Goal: Task Accomplishment & Management: Use online tool/utility

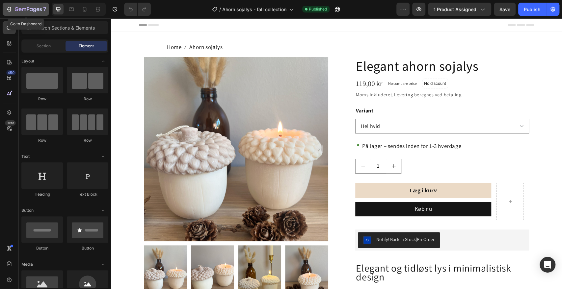
click at [10, 8] on icon "button" at bounding box center [9, 9] width 7 height 7
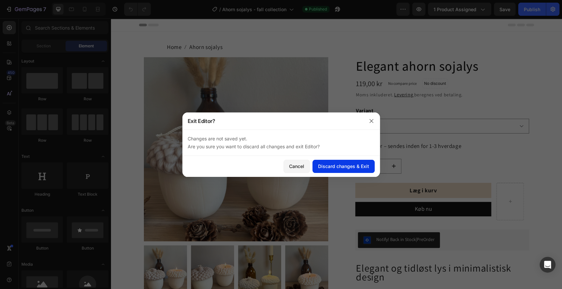
click at [335, 168] on div "Discard changes & Exit" at bounding box center [343, 166] width 51 height 7
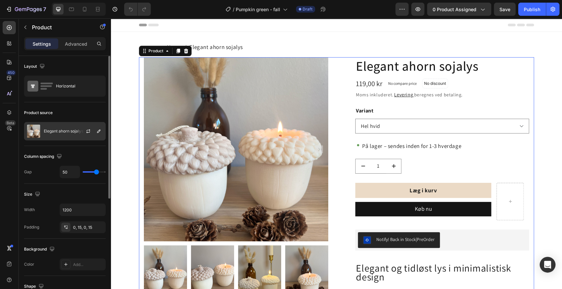
click at [66, 131] on p "Elegant ahorn sojalys" at bounding box center [64, 131] width 40 height 5
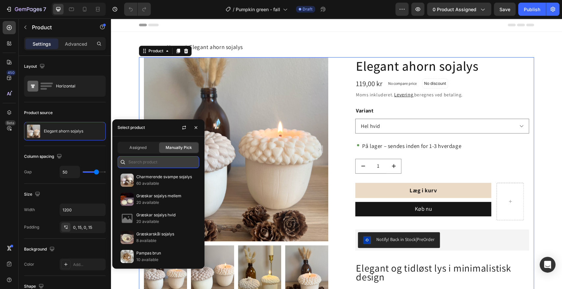
click at [152, 161] on input "text" at bounding box center [159, 162] width 82 height 12
type input "g"
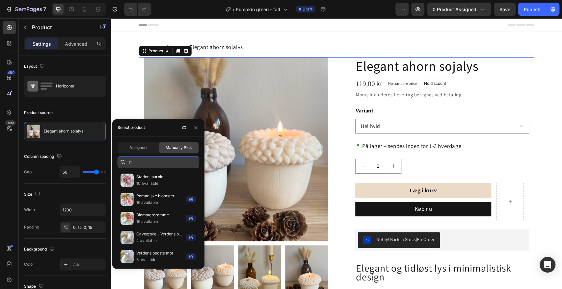
type input "s"
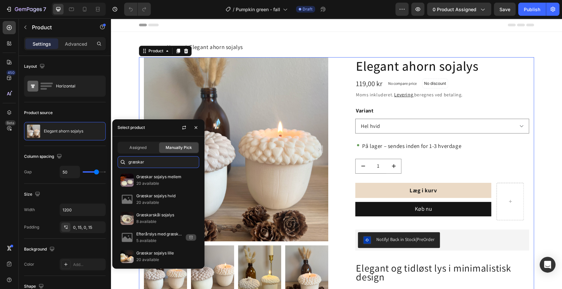
type input "græskar"
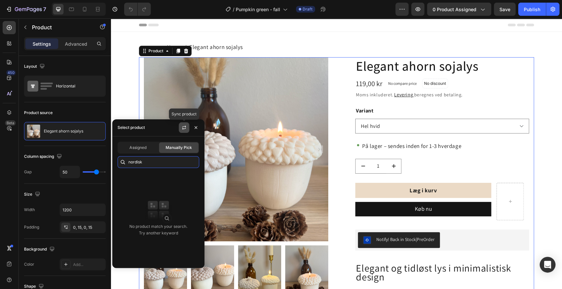
type input "nordisk"
click at [183, 127] on icon "button" at bounding box center [183, 127] width 5 height 5
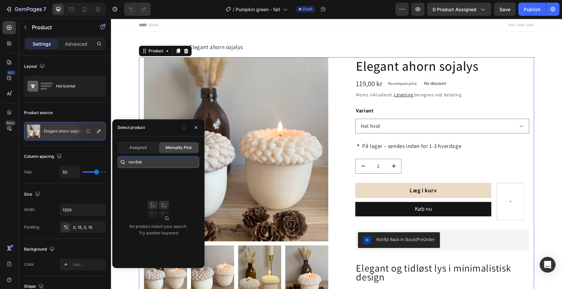
click at [146, 163] on input "nordisk" at bounding box center [159, 162] width 82 height 12
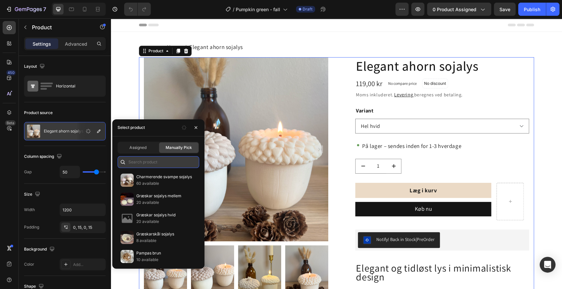
click at [146, 163] on input "text" at bounding box center [159, 162] width 82 height 12
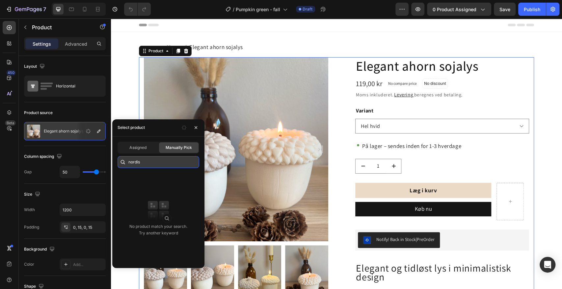
type input "nordisk"
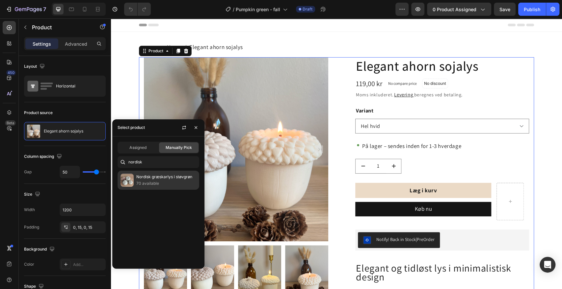
click at [151, 179] on p "Nordisk græskarlys i støvgrøn" at bounding box center [166, 177] width 60 height 7
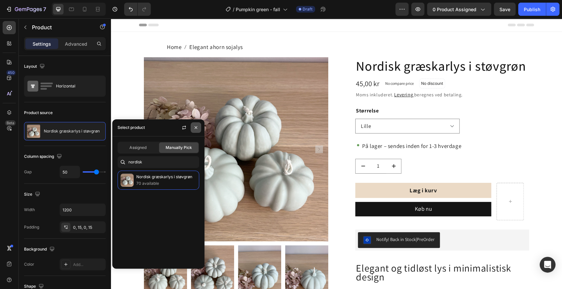
click at [196, 127] on icon "button" at bounding box center [196, 127] width 3 height 3
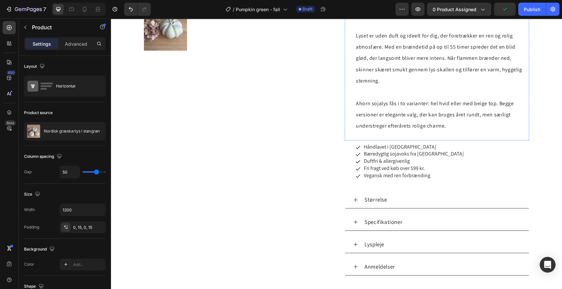
scroll to position [314, 0]
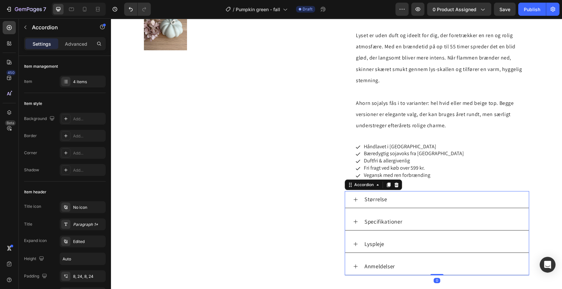
click at [353, 197] on icon at bounding box center [355, 199] width 5 height 5
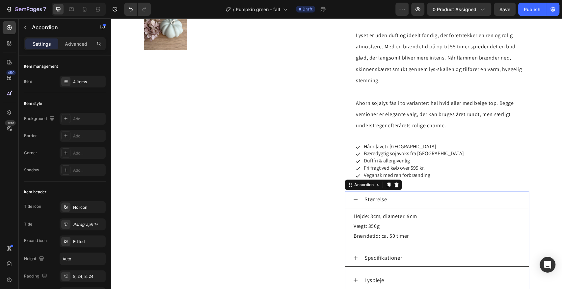
click at [353, 197] on icon at bounding box center [355, 199] width 5 height 5
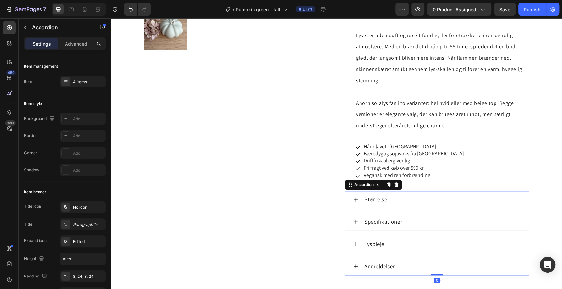
click at [353, 197] on icon at bounding box center [355, 199] width 5 height 5
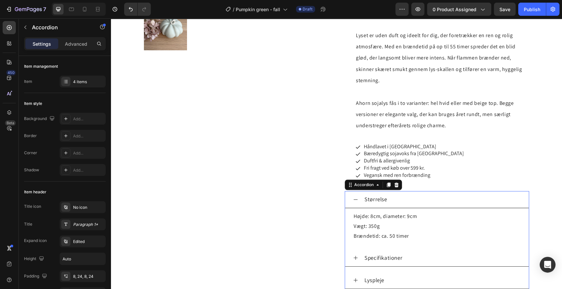
click at [353, 197] on icon at bounding box center [355, 199] width 5 height 5
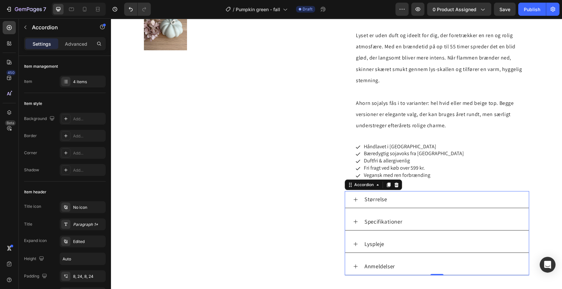
click at [353, 197] on icon at bounding box center [355, 199] width 5 height 5
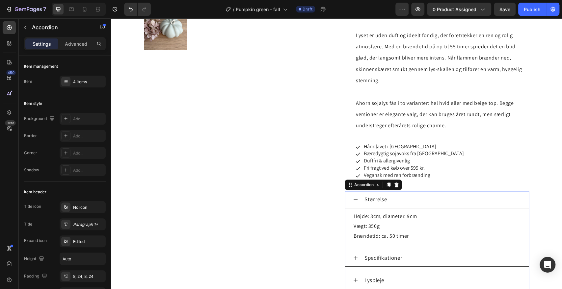
click at [353, 197] on icon at bounding box center [355, 199] width 5 height 5
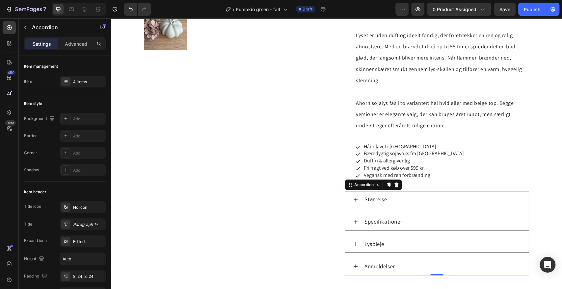
click at [353, 197] on icon at bounding box center [355, 199] width 5 height 5
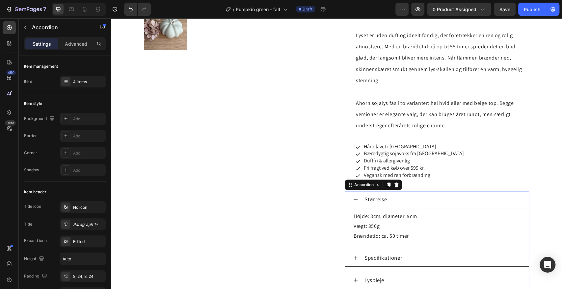
click at [353, 197] on icon at bounding box center [355, 199] width 5 height 5
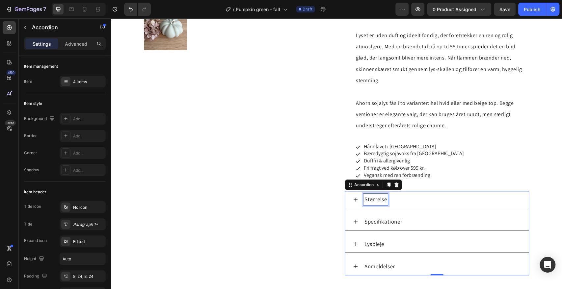
click at [369, 195] on p "Størrelse" at bounding box center [375, 200] width 22 height 10
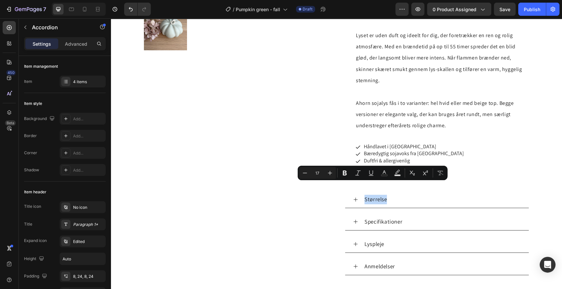
click at [392, 194] on div "Størrelse" at bounding box center [441, 200] width 157 height 12
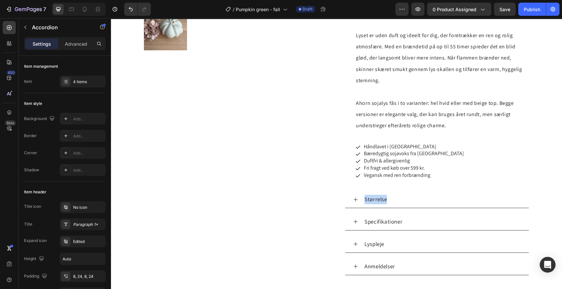
click at [392, 194] on div "Størrelse" at bounding box center [441, 200] width 157 height 12
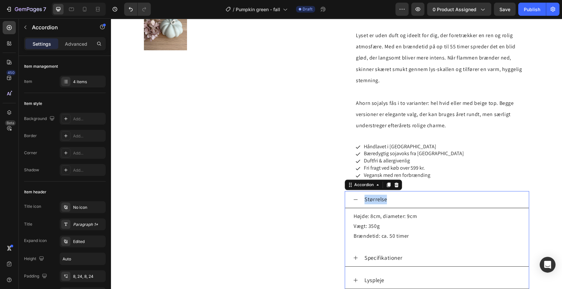
click at [392, 194] on div "Størrelse" at bounding box center [441, 200] width 157 height 12
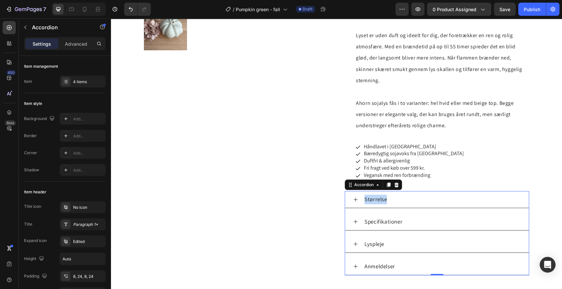
click at [392, 194] on div "Størrelse" at bounding box center [441, 200] width 157 height 12
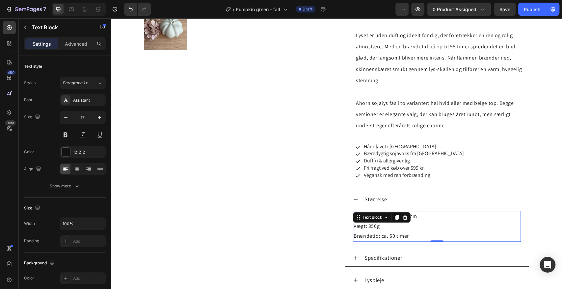
click at [417, 212] on p "Højde: 8cm, diameter: 9cm Vægt: 350g Brændetid: ca. 50 timer" at bounding box center [437, 227] width 167 height 30
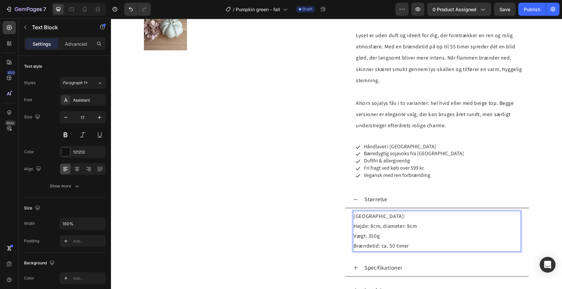
click at [363, 212] on p "Lille: Højde: 8cm, diameter: 9cm Vægt: 350g Brændetid: ca. 50 timer" at bounding box center [437, 232] width 167 height 40
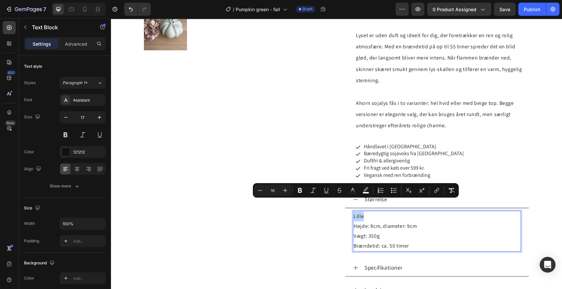
drag, startPoint x: 363, startPoint y: 206, endPoint x: 351, endPoint y: 205, distance: 11.6
click at [354, 212] on p "Lille Højde: 8cm, diameter: 9cm Vægt: 350g Brændetid: ca. 50 timer" at bounding box center [437, 232] width 167 height 40
click at [299, 191] on icon "Editor contextual toolbar" at bounding box center [300, 190] width 4 height 5
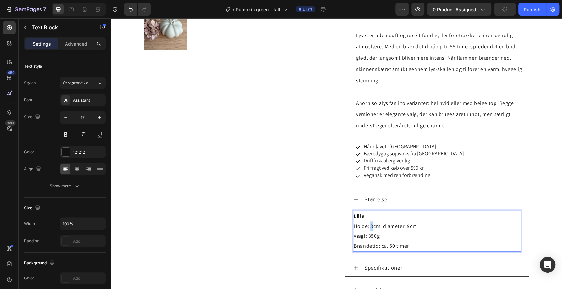
click at [370, 223] on span "Højde: 8cm, diameter: 9cm" at bounding box center [385, 226] width 63 height 7
click at [358, 213] on strong "Lille" at bounding box center [363, 216] width 11 height 7
click at [370, 223] on span "Højde: 4cm, diameter: 9cm" at bounding box center [385, 226] width 63 height 7
click at [373, 223] on span "Højde: [DOMAIN_NAME], diameter: 9cm" at bounding box center [400, 226] width 93 height 7
click at [375, 223] on span "Højde: 4.5cm, diameter: 9cm" at bounding box center [387, 226] width 67 height 7
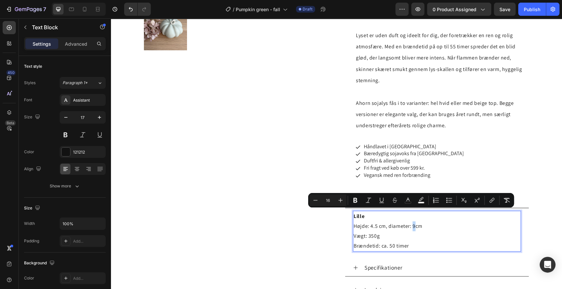
click at [410, 223] on span "Højde: 4.5 cm, diameter: 9cm" at bounding box center [388, 226] width 69 height 7
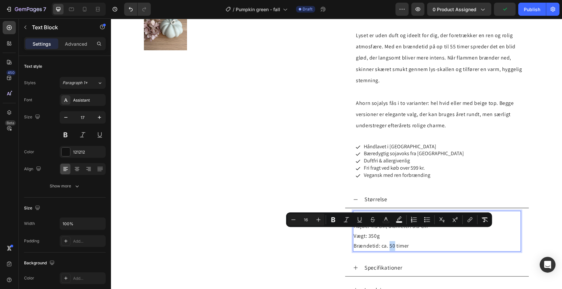
drag, startPoint x: 391, startPoint y: 233, endPoint x: 386, endPoint y: 233, distance: 4.6
click at [386, 243] on span "Brændetid: ca. 50 timer" at bounding box center [381, 246] width 55 height 7
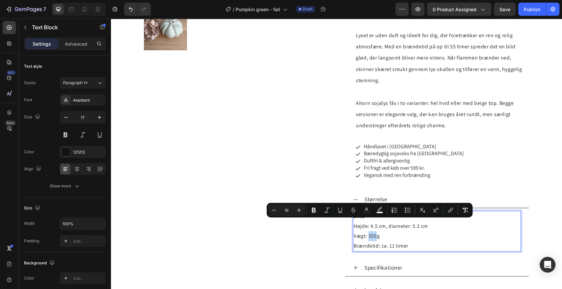
drag, startPoint x: 373, startPoint y: 223, endPoint x: 365, endPoint y: 223, distance: 7.2
click at [365, 233] on span "Vægt: 350g" at bounding box center [367, 236] width 26 height 7
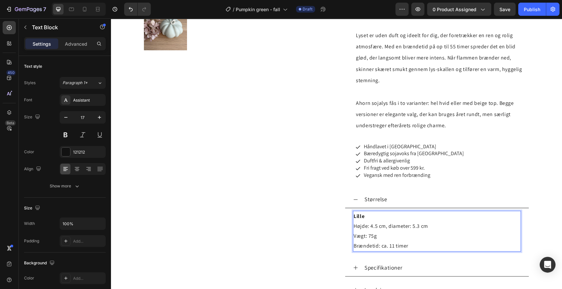
click at [414, 233] on p "Lille Højde: 4.5 cm, diameter: 5.3 cm Vægt: 75g Brændetid: ca. 11 timer" at bounding box center [437, 232] width 167 height 40
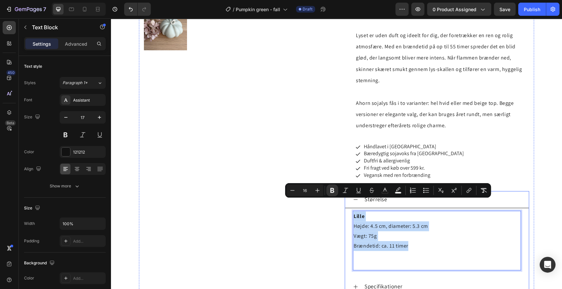
drag, startPoint x: 414, startPoint y: 233, endPoint x: 348, endPoint y: 205, distance: 71.7
click at [348, 208] on div "Lille Højde: 4.5 cm, diameter: 5.3 cm Vægt: 75g Brændetid: ca. 11 timer Text Bl…" at bounding box center [437, 240] width 184 height 65
click at [383, 218] on p "Lille Højde: 4.5 cm, diameter: 5.3 cm Vægt: 75g Brændetid: ca. 11 timer" at bounding box center [437, 241] width 167 height 58
drag, startPoint x: 409, startPoint y: 235, endPoint x: 350, endPoint y: 206, distance: 65.8
click at [353, 211] on div "Lille Højde: 4.5 cm, diameter: 5.3 cm Vægt: 75g Brændetid: ca. 11 timer" at bounding box center [437, 241] width 168 height 60
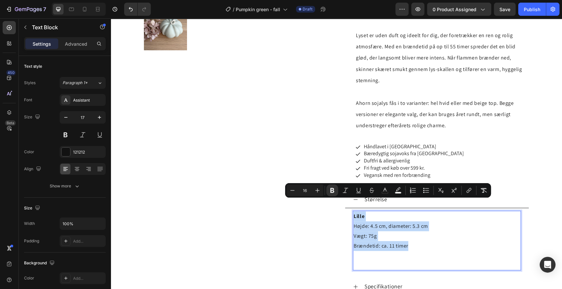
copy p "Lille Højde: 4.5 cm, diameter: 5.3 cm Vægt: 75g Brændetid: ca. 11 timer"
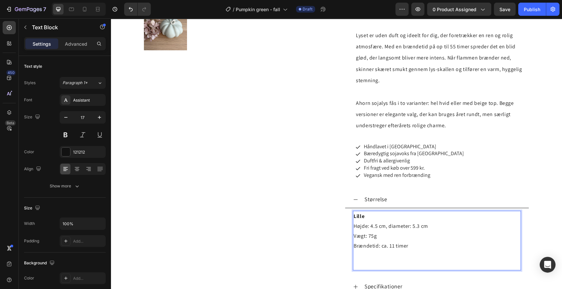
click at [359, 249] on p "Lille Højde: 4.5 cm, diameter: 5.3 cm Vægt: 75g Brændetid: ca. 11 timer" at bounding box center [437, 241] width 167 height 58
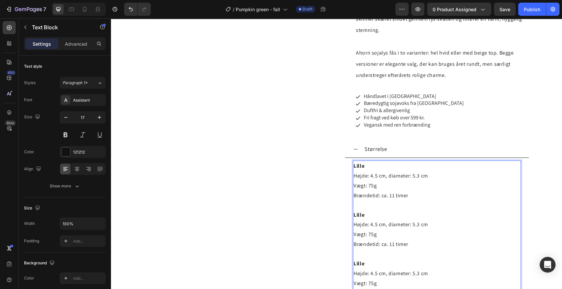
scroll to position [366, 0]
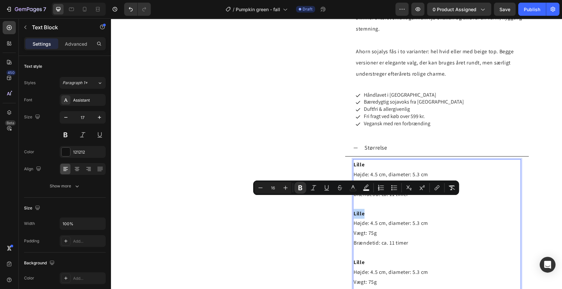
drag, startPoint x: 361, startPoint y: 202, endPoint x: 351, endPoint y: 201, distance: 10.2
click at [354, 210] on strong "Lille" at bounding box center [359, 213] width 11 height 7
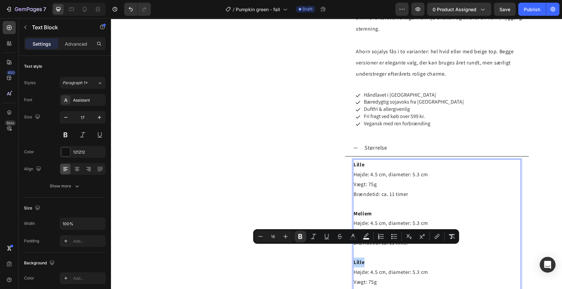
drag, startPoint x: 361, startPoint y: 250, endPoint x: 351, endPoint y: 250, distance: 9.9
click at [354, 259] on strong "Lille" at bounding box center [359, 262] width 11 height 7
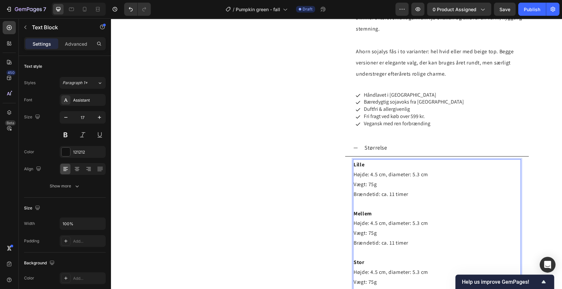
click at [371, 220] on span "Højde: 4.5 cm, diameter: 5.3 cm" at bounding box center [391, 223] width 74 height 7
click at [369, 220] on span "Højde: 4.5 cm, diameter: 5.3 cm" at bounding box center [391, 223] width 74 height 7
click at [372, 220] on span "Højde: .5 cm, diameter: 5.3 cm" at bounding box center [389, 223] width 71 height 7
click at [412, 220] on span "Højde: 6 cm, diameter: 5.3 cm" at bounding box center [389, 223] width 70 height 7
click at [406, 220] on span "Højde: 6 cm, diameter: 5.3 cm" at bounding box center [389, 223] width 70 height 7
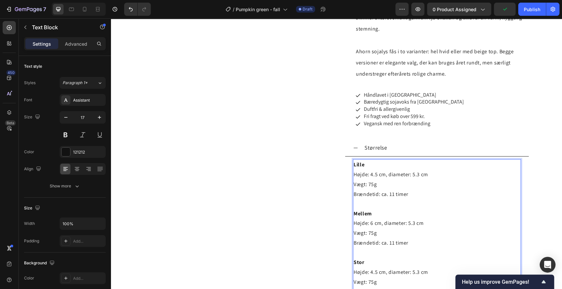
click at [408, 220] on span "Højde: 6 cm, diameter: 5.3 cm" at bounding box center [389, 223] width 70 height 7
click at [412, 220] on span "Højde: 6 cm, diameter: 8.3 cm" at bounding box center [389, 223] width 70 height 7
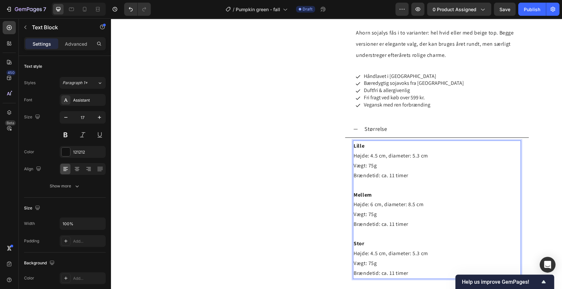
scroll to position [384, 0]
click at [369, 250] on span "Højde: 4.5 cm, diameter: 5.3 cm" at bounding box center [391, 253] width 74 height 7
click at [370, 250] on span "Højde: 4.5 cm, diameter: 5.3 cm" at bounding box center [391, 253] width 74 height 7
click at [416, 250] on span "Højde: 5.5 cm, diameter: 5.3 cm" at bounding box center [391, 253] width 74 height 7
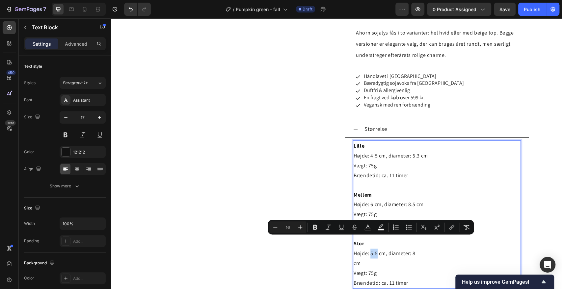
drag, startPoint x: 374, startPoint y: 241, endPoint x: 367, endPoint y: 241, distance: 6.6
click at [367, 250] on span "Højde: 5.5 cm, diameter: 8" at bounding box center [385, 253] width 62 height 7
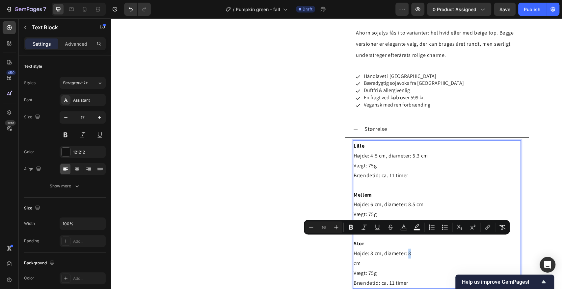
click at [406, 240] on p "Lille Højde: 4.5 cm, diameter: 5.3 cm Vægt: 75g Brændetid: ca. 11 timer Mellem …" at bounding box center [437, 200] width 167 height 118
click at [415, 244] on p "Lille Højde: 4.5 cm, diameter: 5.3 cm Vægt: 75g Brændetid: ca. 11 timer Mellem …" at bounding box center [437, 200] width 167 height 118
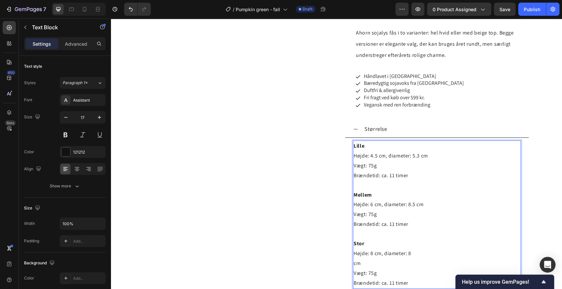
click at [354, 260] on span "cm" at bounding box center [357, 263] width 7 height 7
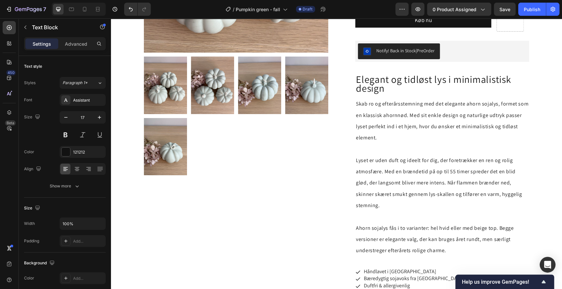
scroll to position [193, 0]
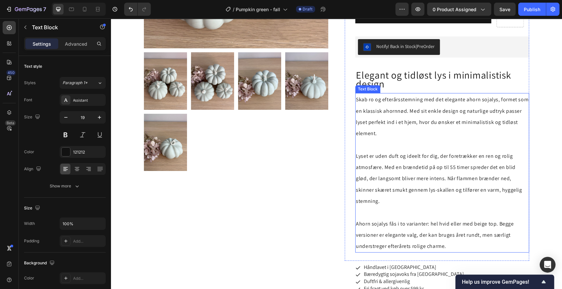
click at [373, 170] on span "Lyset er uden duft og ideelt for dig, der foretrækker en ren og rolig atmosfære…" at bounding box center [439, 179] width 166 height 52
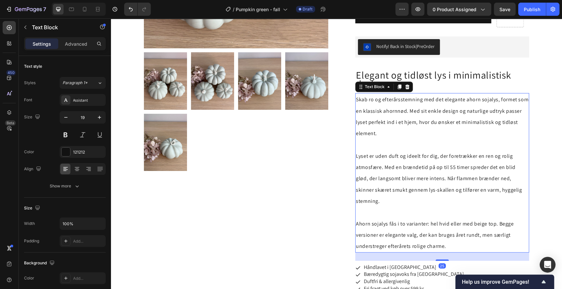
click at [373, 170] on span "Lyset er uden duft og ideelt for dig, der foretrækker en ren og rolig atmosfære…" at bounding box center [439, 179] width 166 height 52
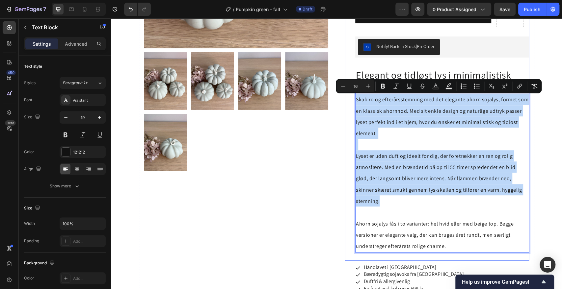
drag, startPoint x: 524, startPoint y: 192, endPoint x: 352, endPoint y: 102, distance: 194.2
click at [352, 102] on div "Nordisk græskarlys i støvgrøn Product Title 45,00 kr Product Price Product Pric…" at bounding box center [437, 62] width 184 height 397
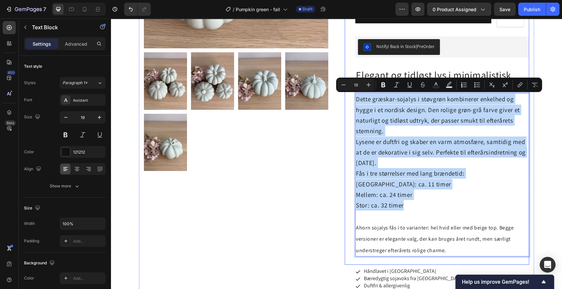
drag, startPoint x: 406, startPoint y: 206, endPoint x: 350, endPoint y: 98, distance: 121.6
click at [350, 98] on div "Nordisk græskarlys i støvgrøn Product Title 45,00 kr Product Price Product Pric…" at bounding box center [437, 64] width 184 height 401
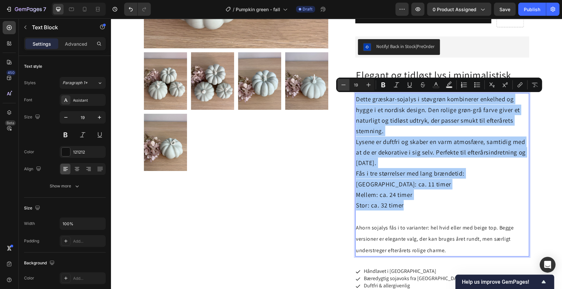
click at [342, 85] on icon "Editor contextual toolbar" at bounding box center [343, 85] width 7 height 7
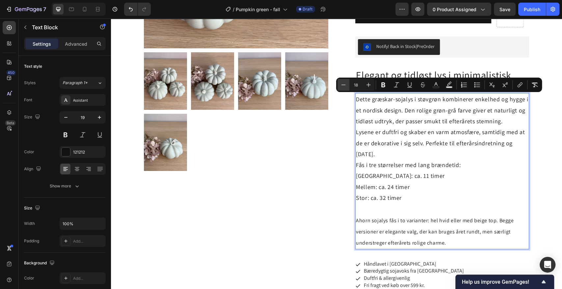
click at [342, 85] on icon "Editor contextual toolbar" at bounding box center [343, 85] width 7 height 7
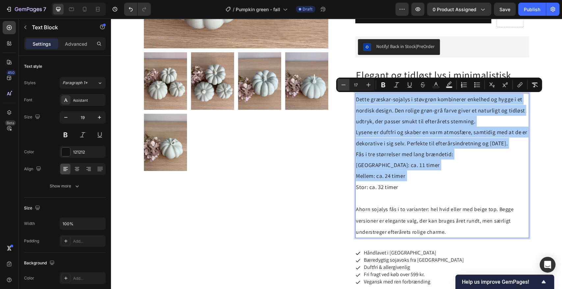
click at [341, 84] on icon "Editor contextual toolbar" at bounding box center [343, 85] width 7 height 7
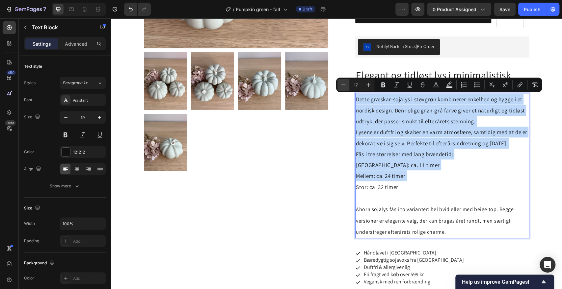
type input "16"
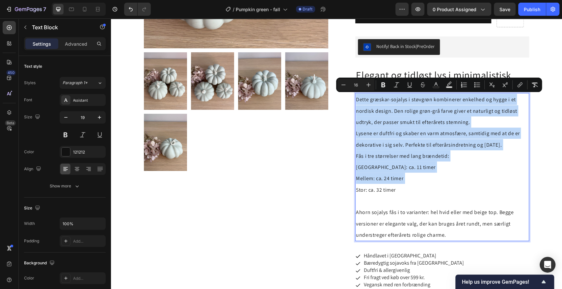
click at [484, 123] on p "Dette græskar-sojalys i støvgrøn kombinerer enkelhed og hygge i et nordisk desi…" at bounding box center [442, 111] width 172 height 34
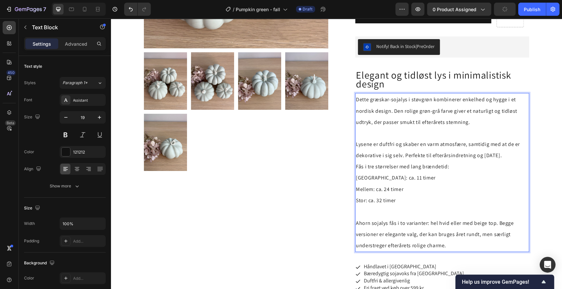
click at [466, 167] on p "Fås i tre størrelser med lang brændetid:" at bounding box center [442, 166] width 172 height 11
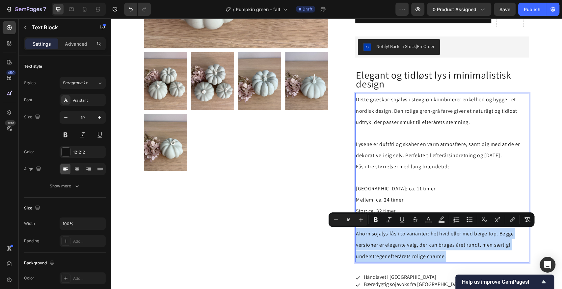
drag, startPoint x: 446, startPoint y: 258, endPoint x: 354, endPoint y: 228, distance: 96.7
click at [356, 228] on p "Ahorn sojalys fås i to varianter: hel hvid eller med beige top. Begge versioner…" at bounding box center [442, 245] width 172 height 34
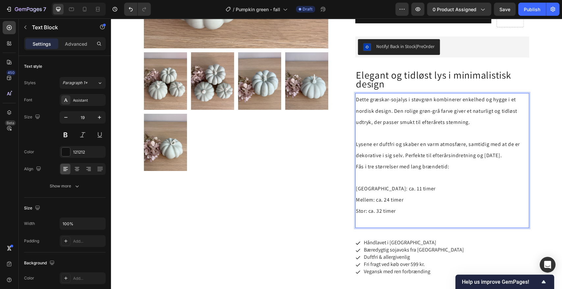
click at [358, 173] on p "Fås i tre størrelser med lang brændetid:" at bounding box center [442, 172] width 172 height 22
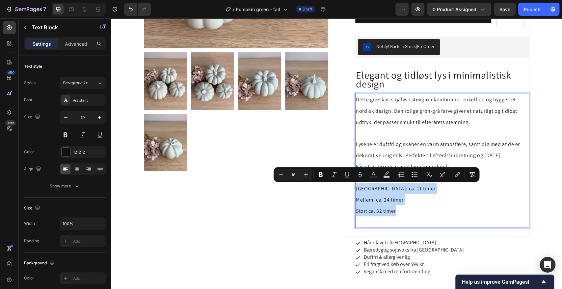
drag, startPoint x: 398, startPoint y: 210, endPoint x: 350, endPoint y: 186, distance: 53.7
click at [350, 186] on div "Nordisk græskarlys i støvgrøn Product Title 45,00 kr Product Price Product Pric…" at bounding box center [437, 50] width 184 height 372
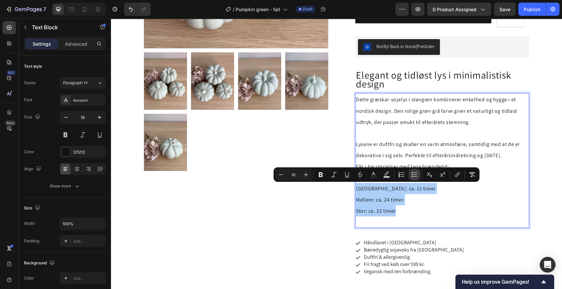
click at [412, 176] on icon "Editor contextual toolbar" at bounding box center [414, 175] width 7 height 7
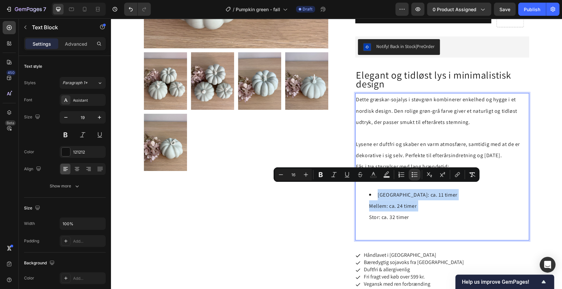
click at [419, 195] on li "[GEOGRAPHIC_DATA]: ca. 11 timer Mellem: ca. 24 timer Stor: [GEOGRAPHIC_DATA] 32…" at bounding box center [448, 211] width 159 height 44
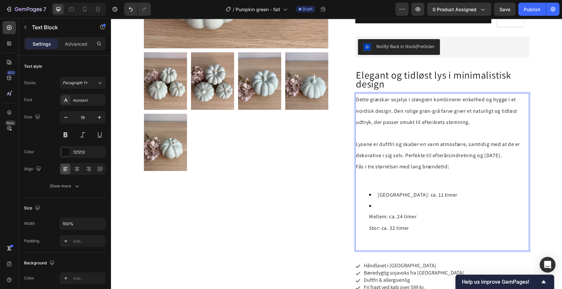
click at [366, 216] on ul "[GEOGRAPHIC_DATA]: ca. 11 timer Mellem: ca. 24 timer Stor: [GEOGRAPHIC_DATA] 32…" at bounding box center [442, 216] width 172 height 55
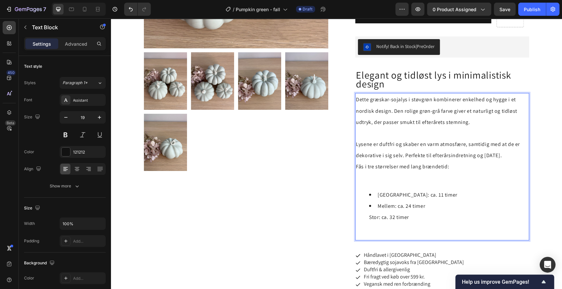
click at [366, 216] on ul "[GEOGRAPHIC_DATA]: ca. 11 timer Mellem: ca. 24 timer Stor: [GEOGRAPHIC_DATA] 32…" at bounding box center [442, 211] width 172 height 44
click at [365, 179] on p "Fås i tre størrelser med lang brændetid:" at bounding box center [442, 172] width 172 height 22
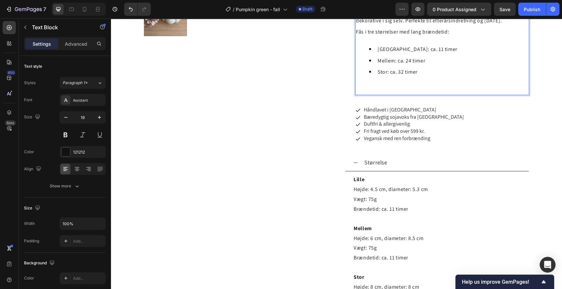
scroll to position [328, 0]
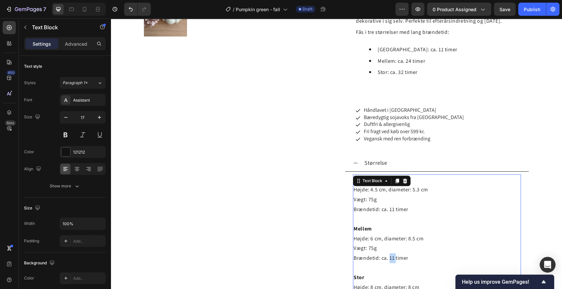
click at [388, 259] on span "Brændetid: ca. 11 timer" at bounding box center [381, 258] width 55 height 7
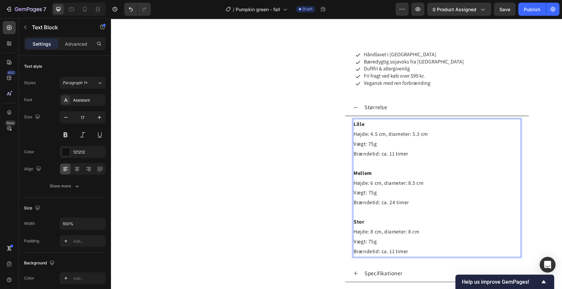
scroll to position [384, 0]
click at [388, 250] on span "Brændetid: ca. 11 timer" at bounding box center [381, 251] width 55 height 7
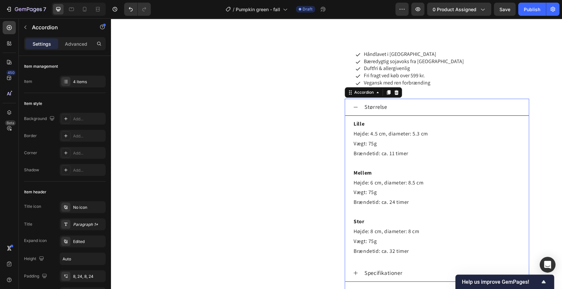
click at [353, 105] on icon at bounding box center [355, 107] width 5 height 5
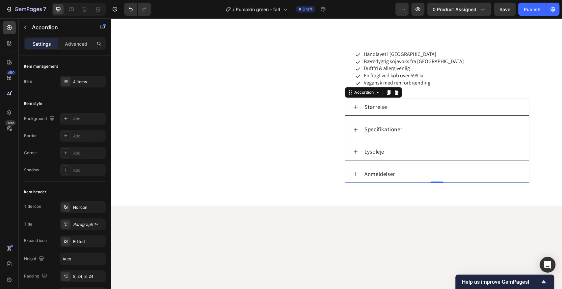
click at [354, 128] on icon at bounding box center [355, 129] width 5 height 5
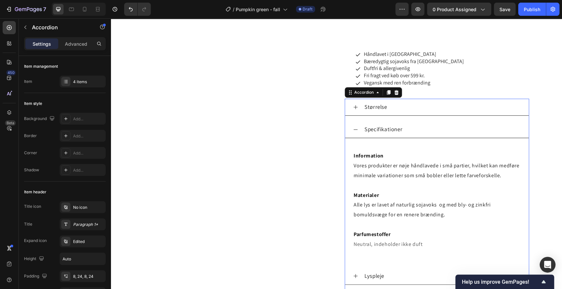
click at [354, 128] on icon at bounding box center [355, 129] width 5 height 5
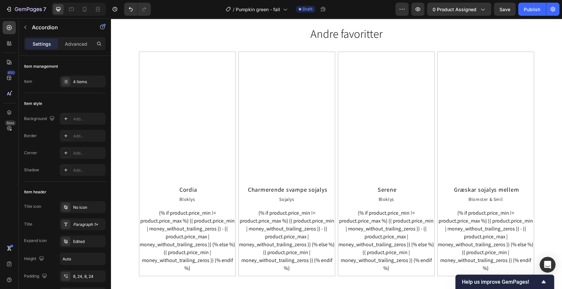
scroll to position [695, 0]
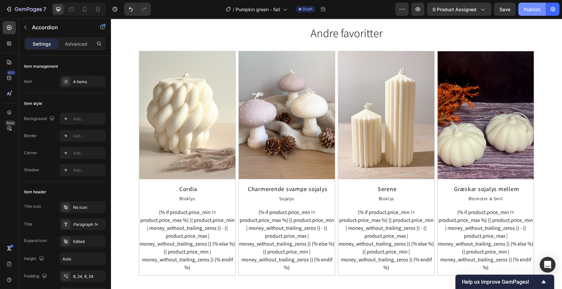
click at [533, 10] on div "Publish" at bounding box center [532, 9] width 16 height 7
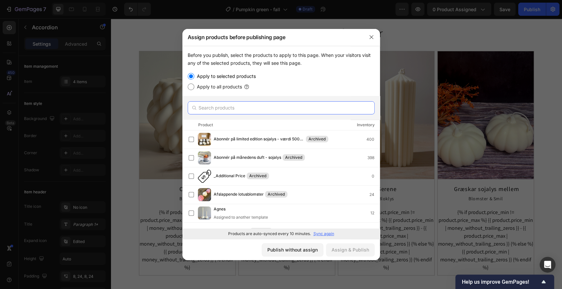
click at [250, 109] on input "text" at bounding box center [281, 107] width 187 height 13
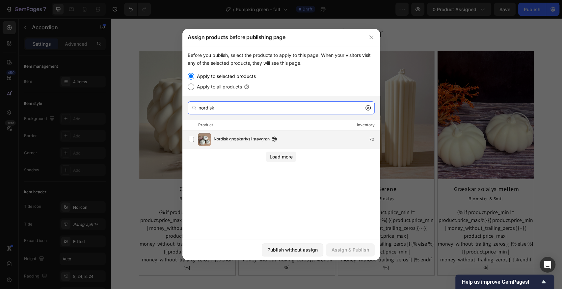
type input "nordisk"
click at [245, 140] on span "Nordisk græskarlys i støvgrøn" at bounding box center [242, 139] width 56 height 7
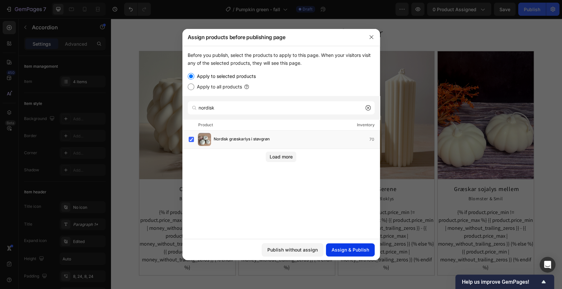
click at [353, 246] on button "Assign & Publish" at bounding box center [350, 250] width 49 height 13
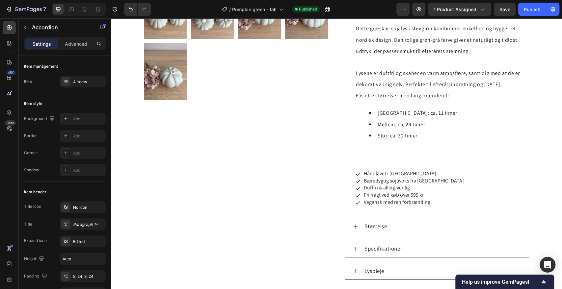
scroll to position [264, 0]
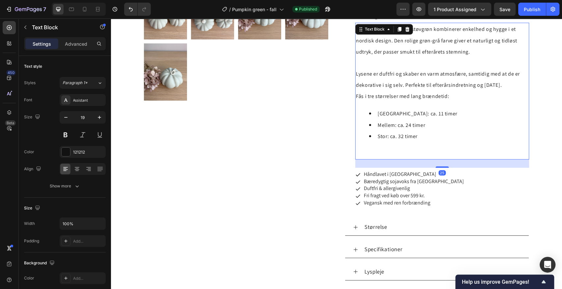
click at [449, 97] on p "Fås i tre størrelser med lang brændetid:" at bounding box center [442, 96] width 172 height 11
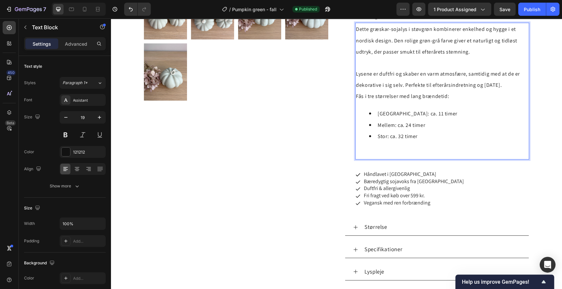
click at [442, 94] on span "Fås i tre størrelser med lang brændetid:" at bounding box center [402, 96] width 93 height 7
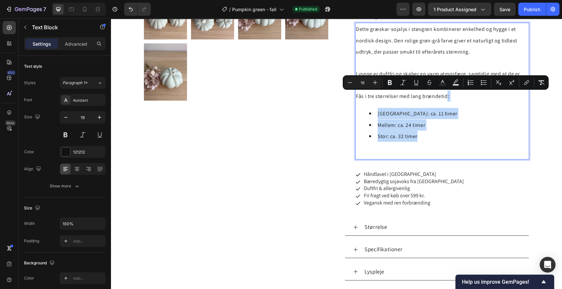
drag, startPoint x: 445, startPoint y: 96, endPoint x: 441, endPoint y: 135, distance: 38.4
click at [441, 135] on div "Dette græskar-sojalys i støvgrøn kombinerer enkelhed og hygge i et nordisk desi…" at bounding box center [442, 91] width 174 height 137
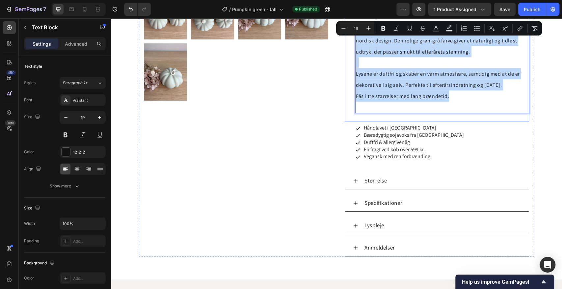
drag, startPoint x: 450, startPoint y: 95, endPoint x: 461, endPoint y: 47, distance: 50.1
copy div "Dette græskar-sojalys i støvgrøn kombinerer enkelhed og hygge i et nordisk desi…"
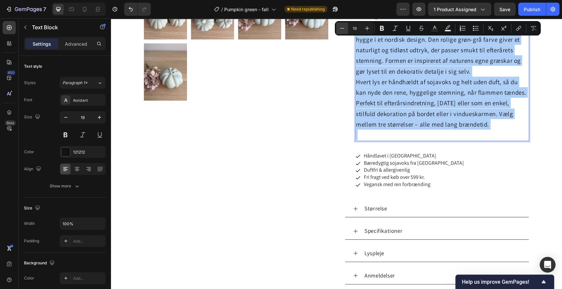
click at [342, 28] on icon "Editor contextual toolbar" at bounding box center [342, 28] width 7 height 7
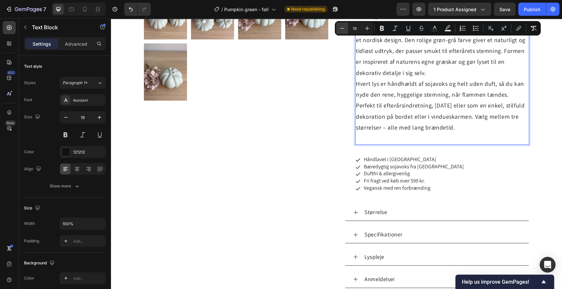
click at [342, 28] on icon "Editor contextual toolbar" at bounding box center [342, 28] width 7 height 7
type input "16"
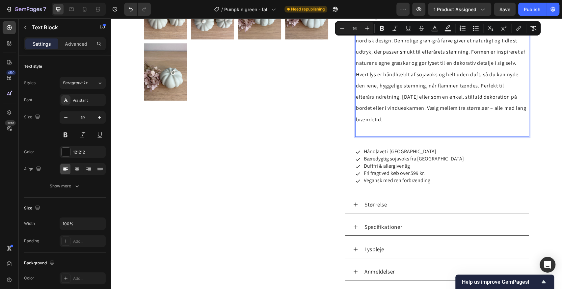
click at [493, 88] on p "Hvert lys er håndhældt af sojavoks og helt uden duft, så du kan nyde den rene, …" at bounding box center [442, 103] width 172 height 68
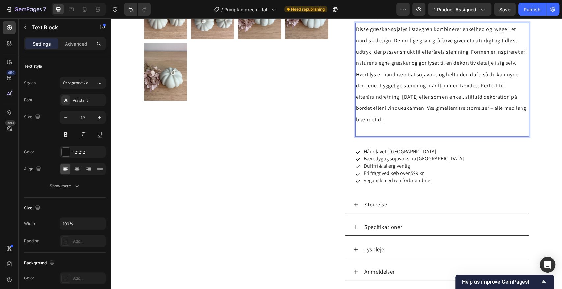
click at [493, 88] on p "Hvert lys er håndhældt af sojavoks og helt uden duft, så du kan nyde den rene, …" at bounding box center [442, 103] width 172 height 68
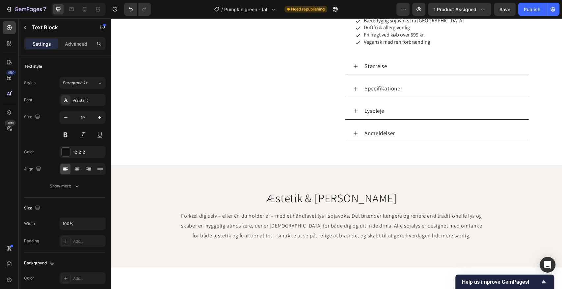
scroll to position [413, 0]
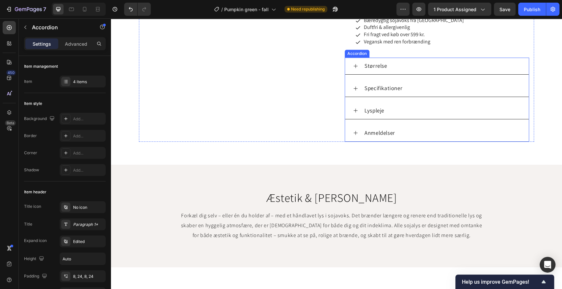
click at [409, 69] on div "Størrelse" at bounding box center [441, 66] width 157 height 12
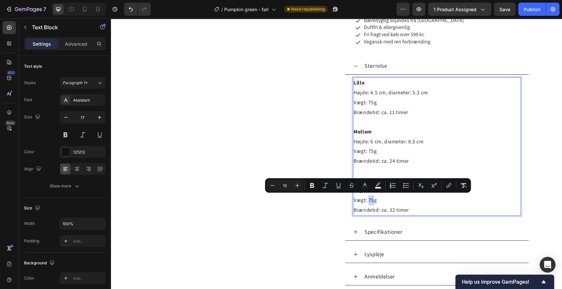
drag, startPoint x: 370, startPoint y: 198, endPoint x: 366, endPoint y: 198, distance: 4.0
click at [366, 198] on span "Vægt: 75g" at bounding box center [365, 200] width 23 height 7
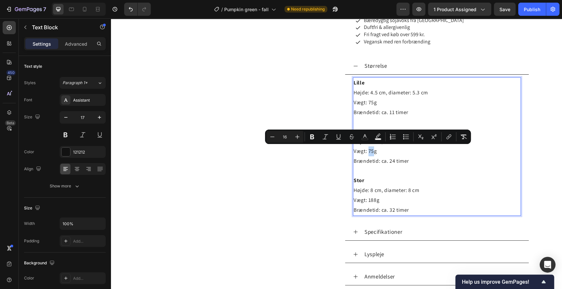
drag, startPoint x: 371, startPoint y: 151, endPoint x: 366, endPoint y: 150, distance: 4.3
click at [366, 150] on span "Vægt: 75g" at bounding box center [365, 151] width 23 height 7
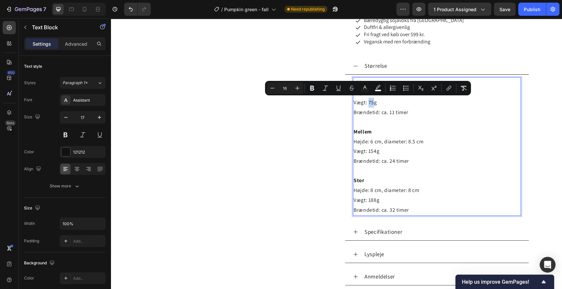
drag, startPoint x: 369, startPoint y: 101, endPoint x: 366, endPoint y: 101, distance: 3.6
click at [366, 101] on span "Vægt: 75g" at bounding box center [365, 102] width 23 height 7
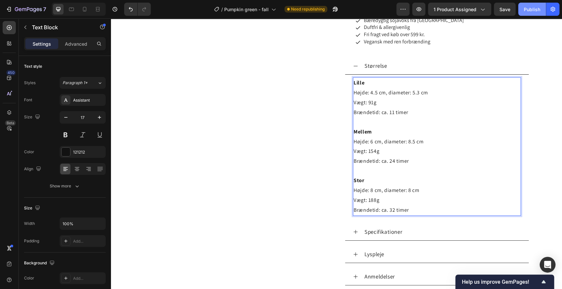
click at [534, 12] on div "Publish" at bounding box center [532, 9] width 16 height 7
